Goal: Check status: Check status

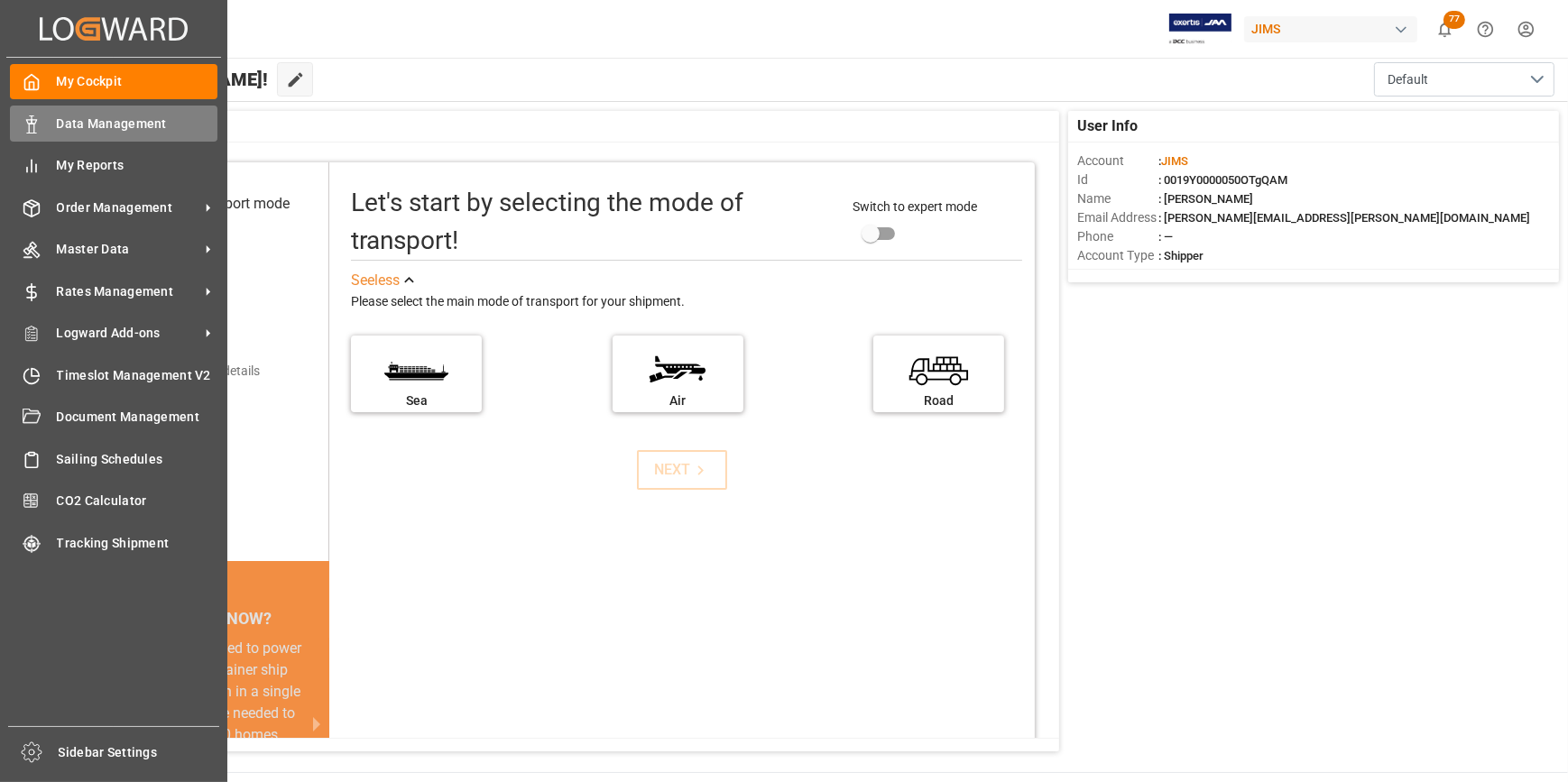
click at [120, 130] on span "Data Management" at bounding box center [137, 124] width 161 height 19
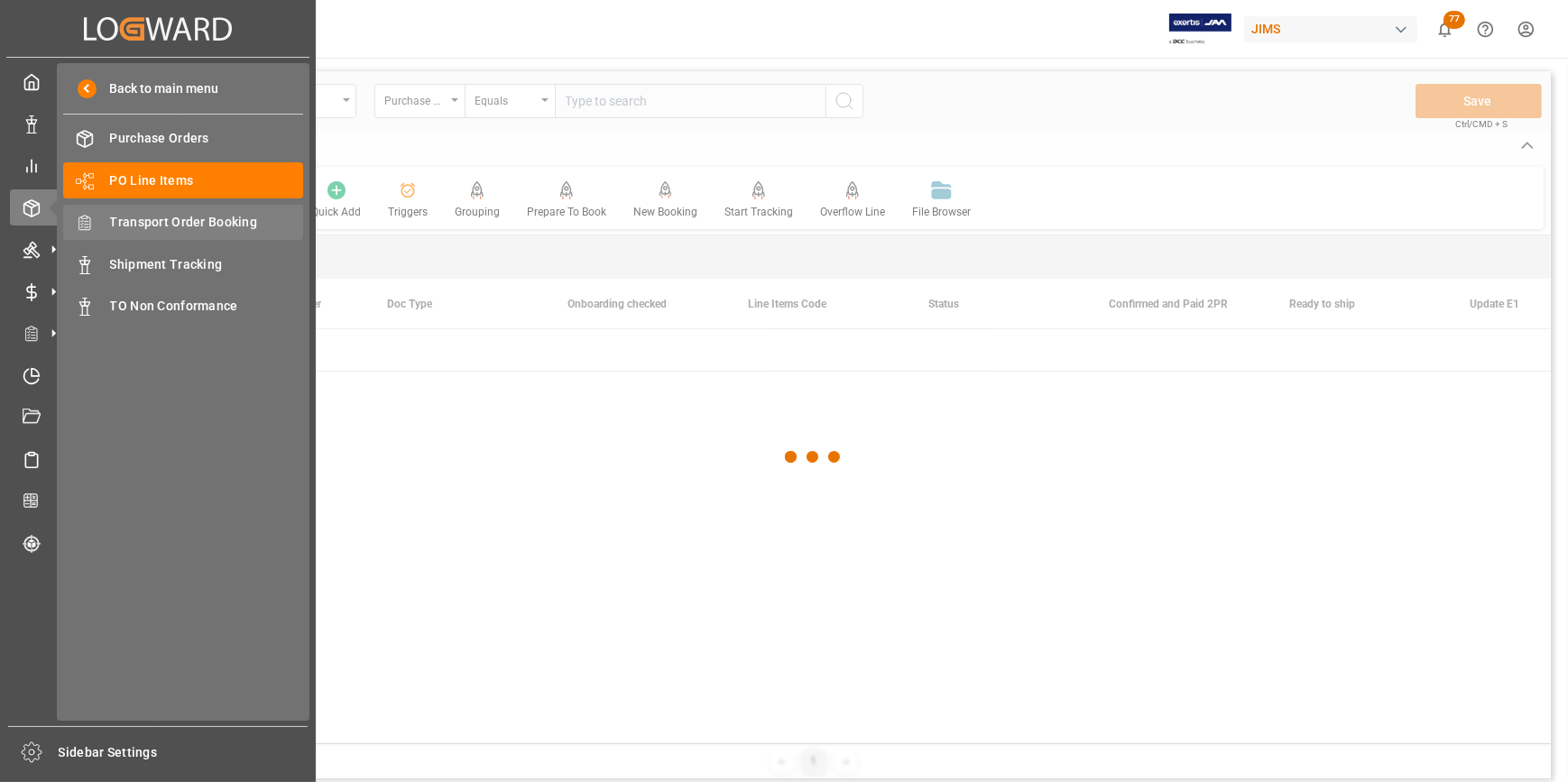
click at [166, 231] on span "Transport Order Booking" at bounding box center [207, 222] width 194 height 19
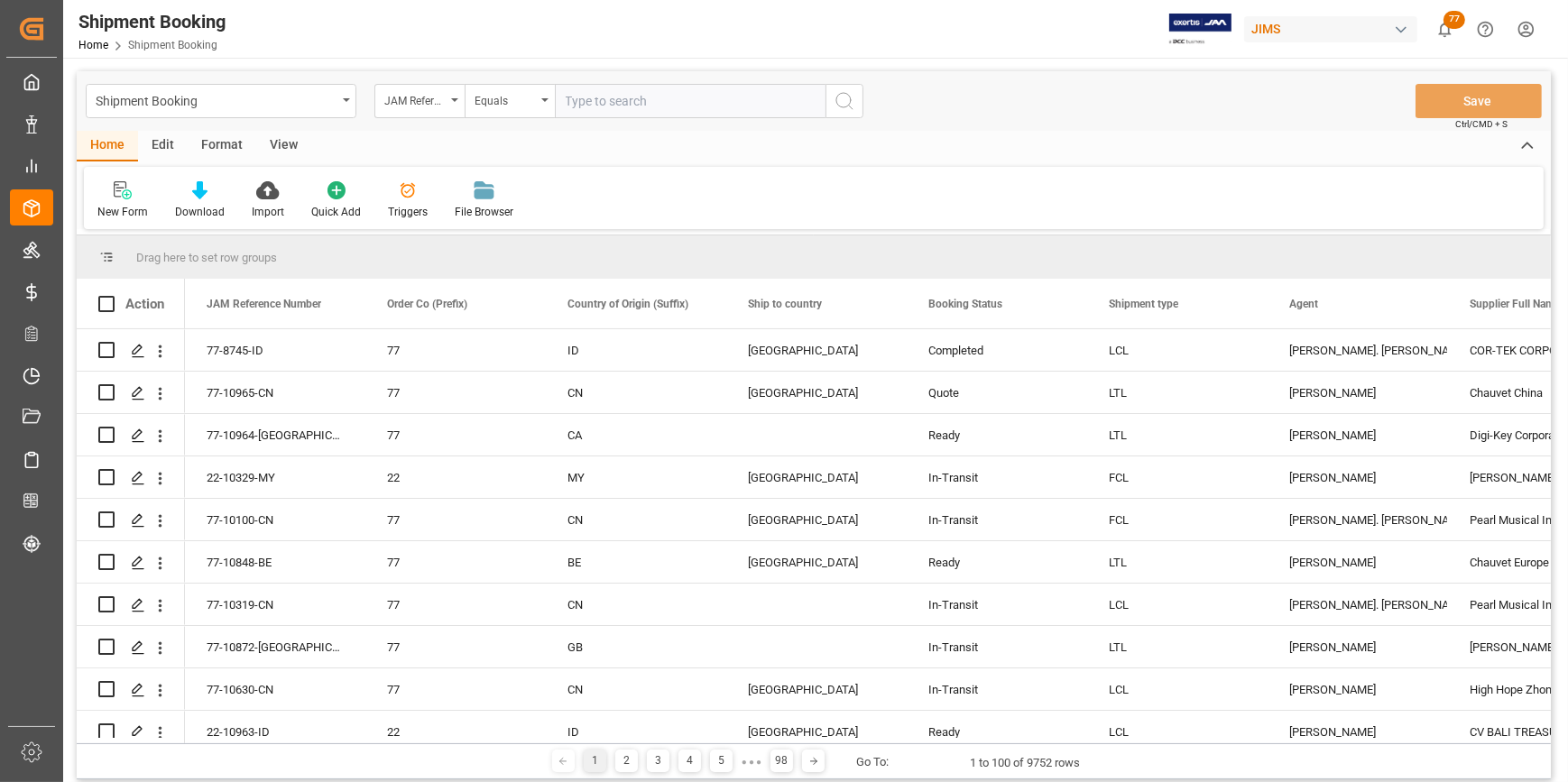
click at [619, 108] on input "text" at bounding box center [690, 101] width 270 height 34
paste input "US MUSIC-029-2025"
drag, startPoint x: 694, startPoint y: 107, endPoint x: 484, endPoint y: 100, distance: 210.1
click at [484, 100] on div "JAM Reference Number Equals US MUSIC-029-2025" at bounding box center [618, 101] width 489 height 34
type input "22-9875-ID"
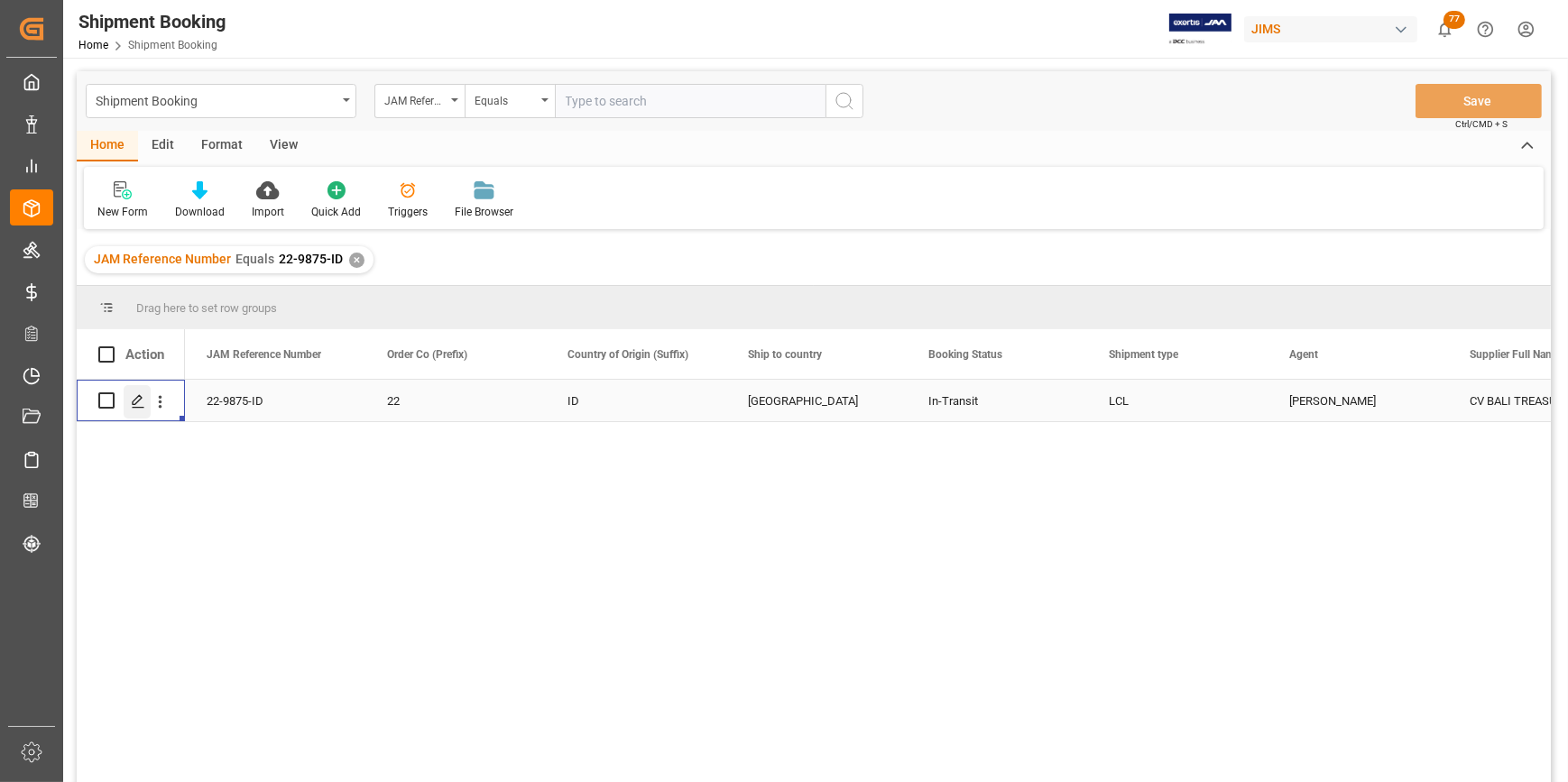
click at [137, 405] on icon "Press SPACE to select this row." at bounding box center [138, 400] width 14 height 14
